Goal: Transaction & Acquisition: Purchase product/service

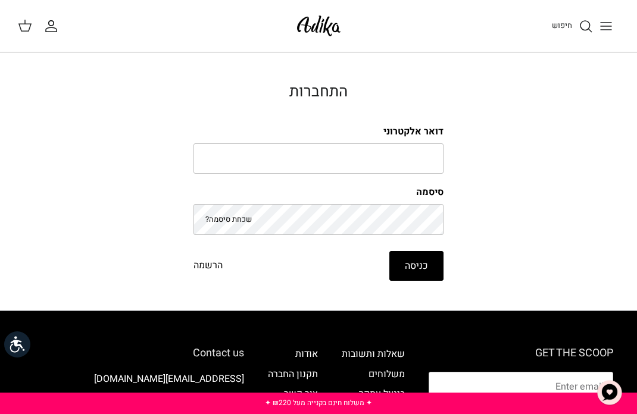
click at [27, 29] on icon at bounding box center [25, 25] width 14 height 14
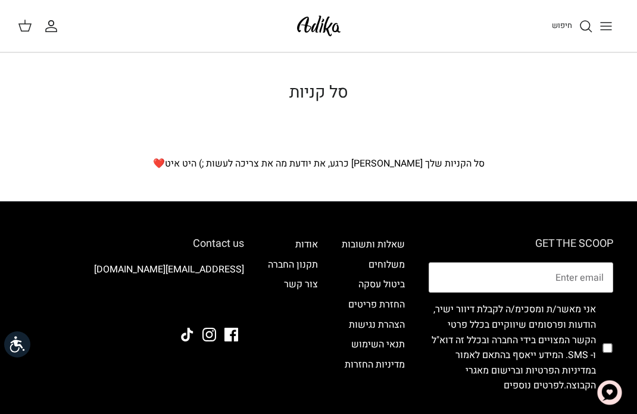
click at [601, 35] on button "Toggle menu" at bounding box center [606, 26] width 26 height 26
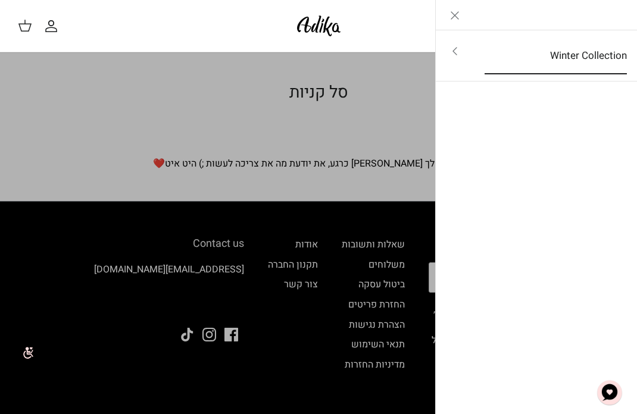
click at [562, 70] on link "Winter Collection" at bounding box center [556, 56] width 164 height 37
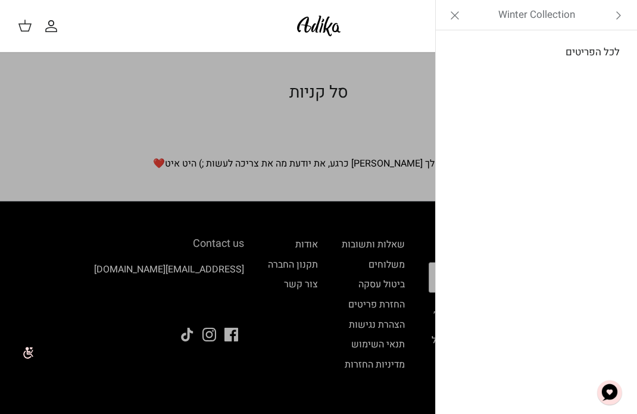
click at [585, 62] on link "לכל הפריטים" at bounding box center [537, 53] width 190 height 30
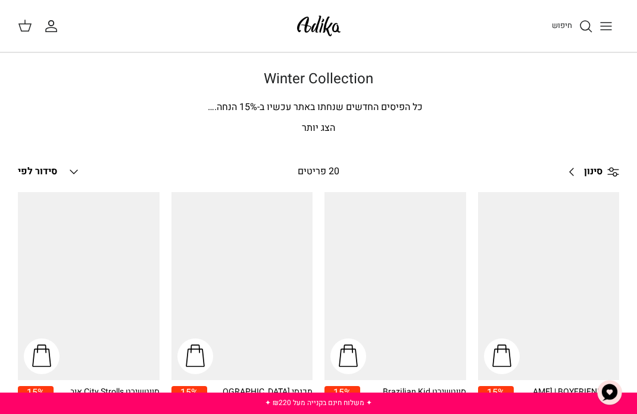
scroll to position [67, 0]
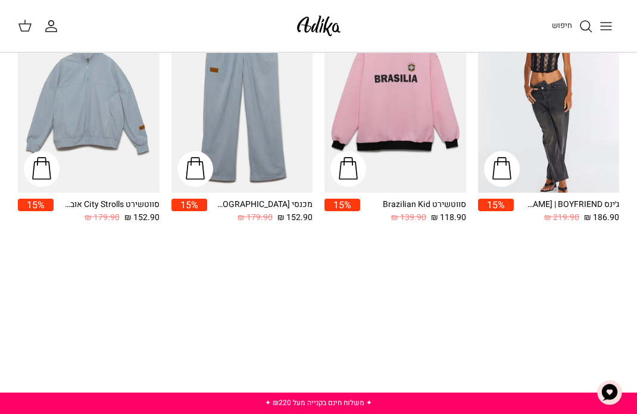
scroll to position [165, 1]
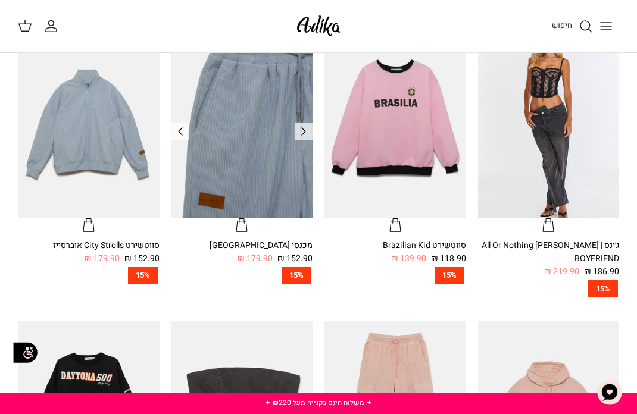
scroll to position [312, 0]
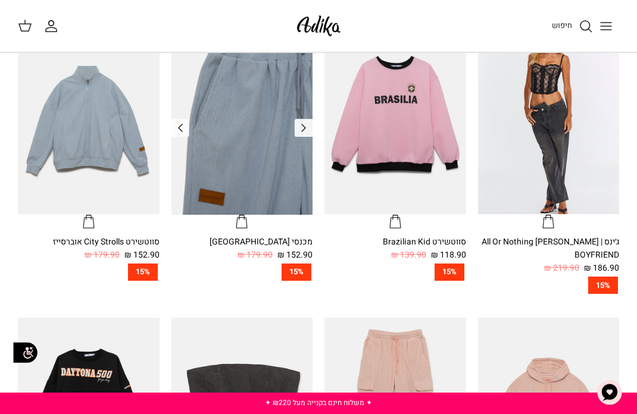
click at [310, 131] on icon "Left" at bounding box center [303, 128] width 14 height 14
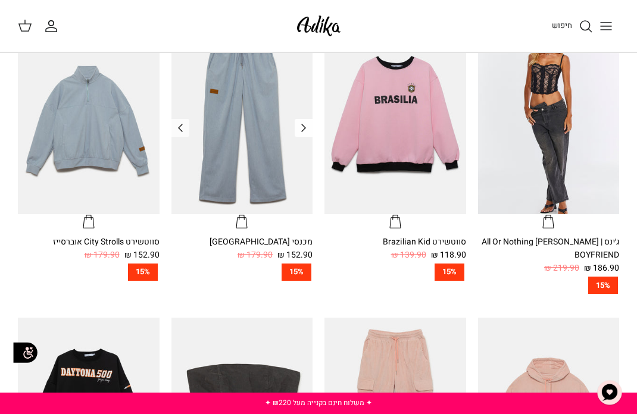
click at [310, 131] on icon "Left" at bounding box center [303, 128] width 14 height 14
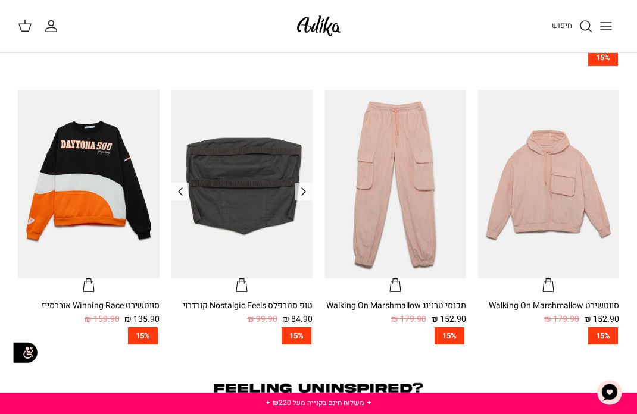
scroll to position [538, 0]
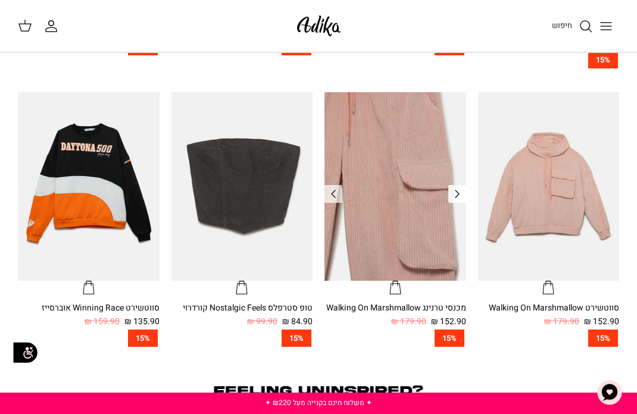
click at [461, 188] on icon "Left" at bounding box center [457, 194] width 14 height 14
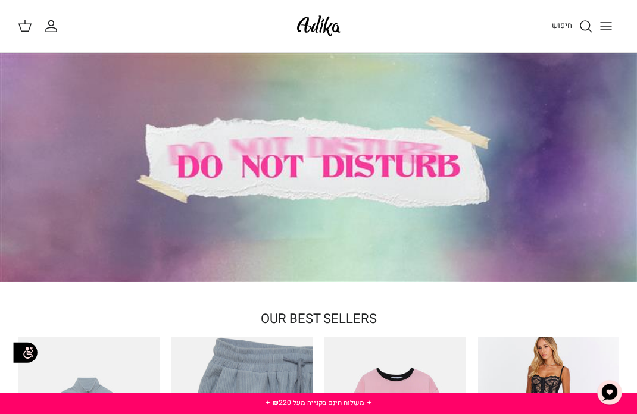
scroll to position [0, 0]
